Goal: Check status: Check status

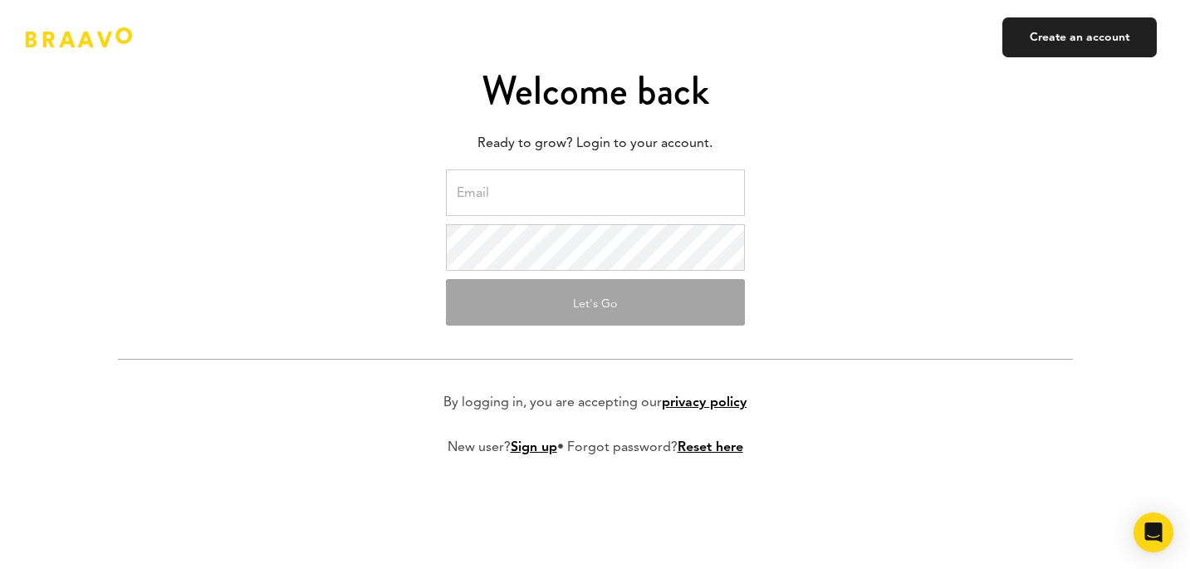
click at [566, 190] on input "email" at bounding box center [595, 192] width 299 height 47
type input "[EMAIL_ADDRESS][DOMAIN_NAME]"
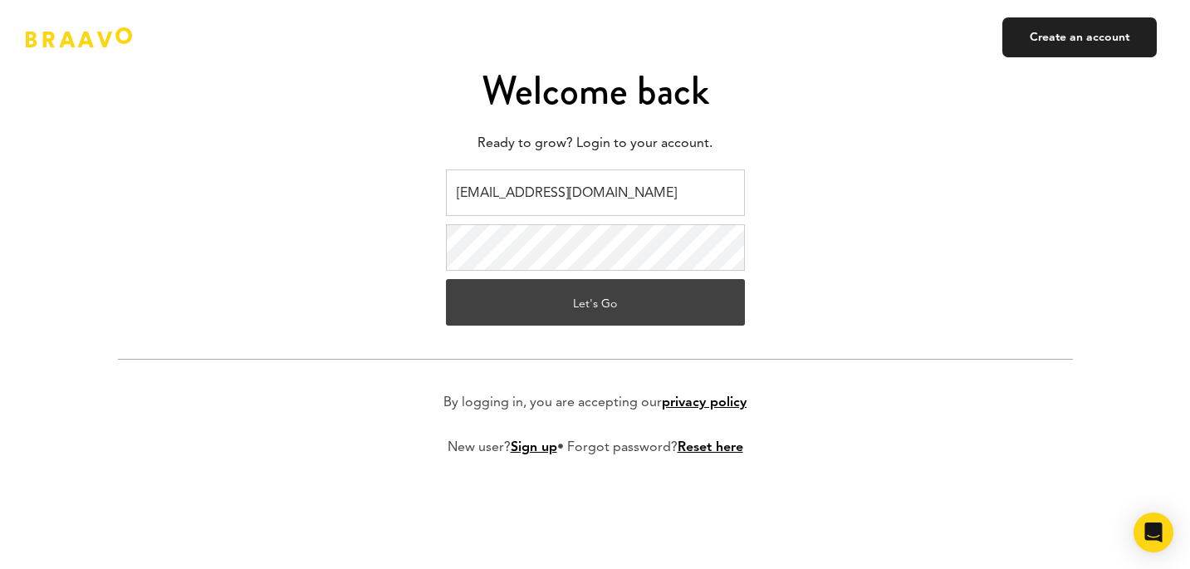
click at [605, 292] on button "Let's Go" at bounding box center [595, 302] width 299 height 47
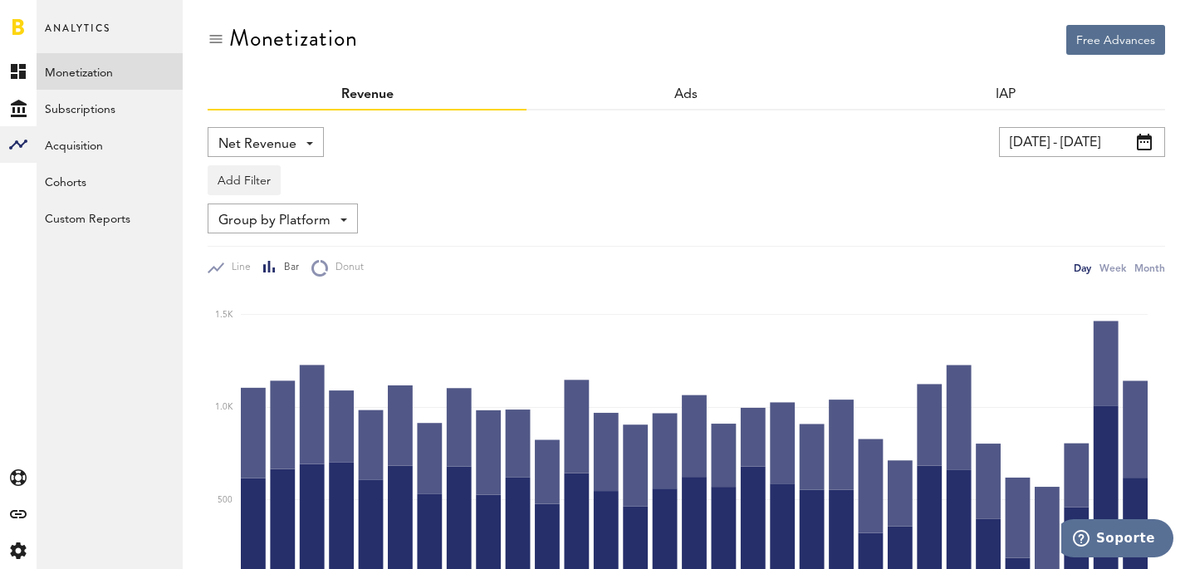
click at [1062, 150] on input "04.09.25 - 04.10.25" at bounding box center [1082, 142] width 166 height 30
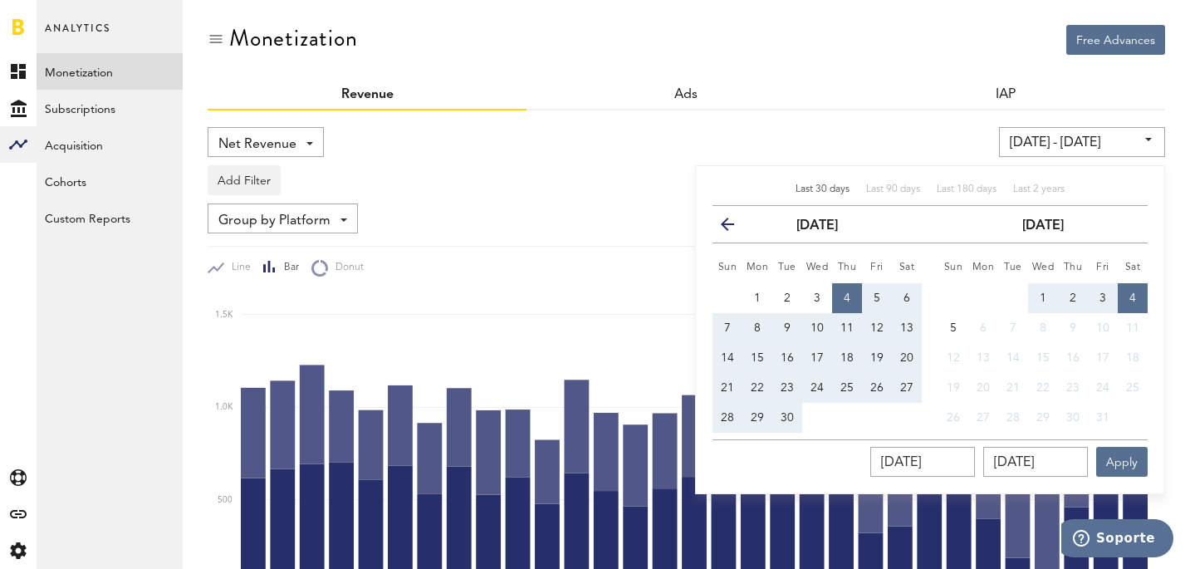
click at [812, 188] on span "Last 30 days" at bounding box center [823, 189] width 54 height 10
click at [1128, 462] on button "Apply" at bounding box center [1121, 462] width 51 height 30
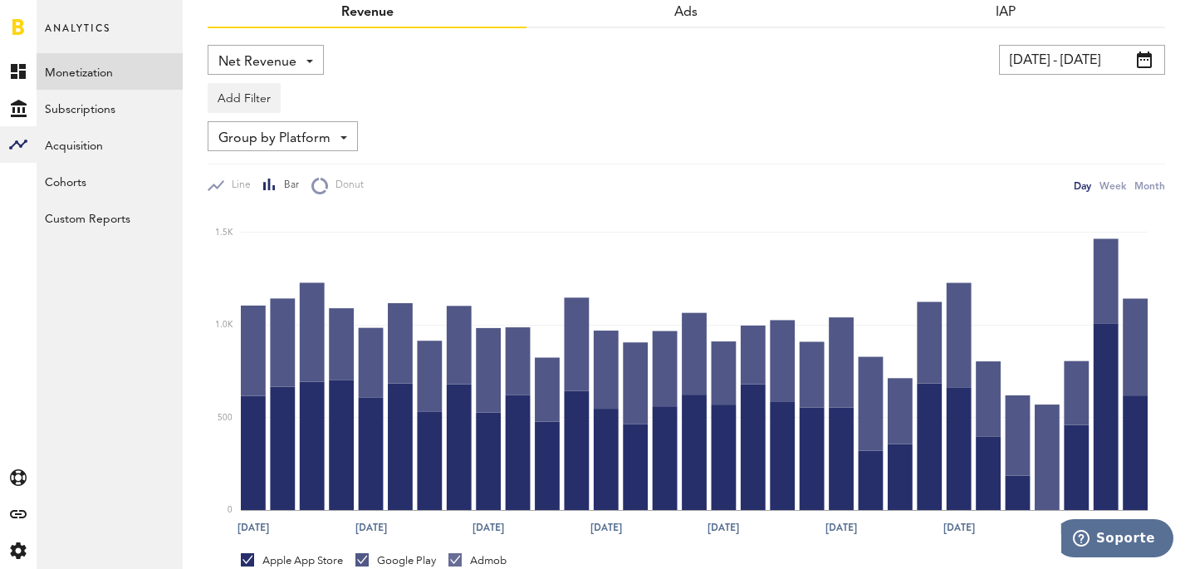
scroll to position [336, 0]
